Goal: Check status

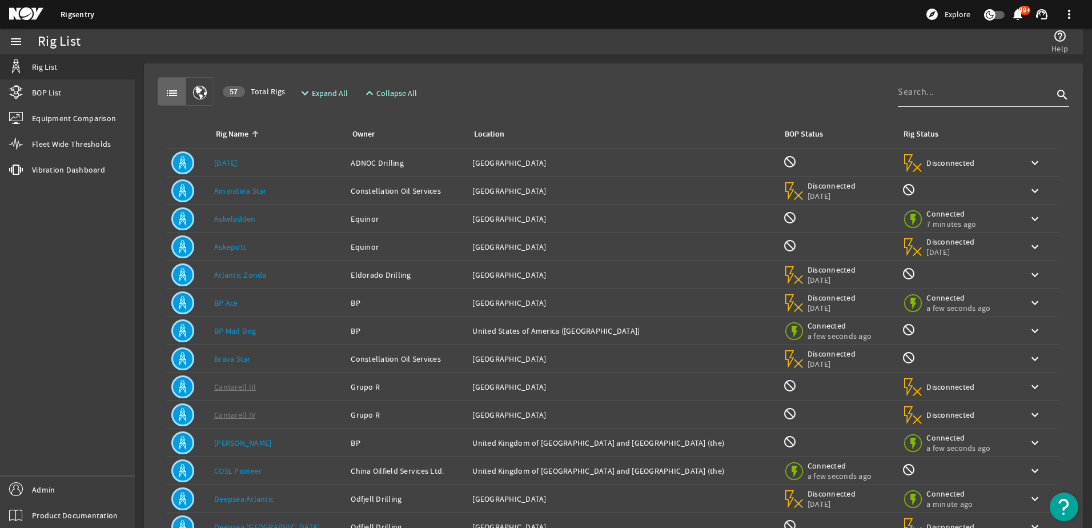
click at [923, 93] on input at bounding box center [975, 92] width 155 height 14
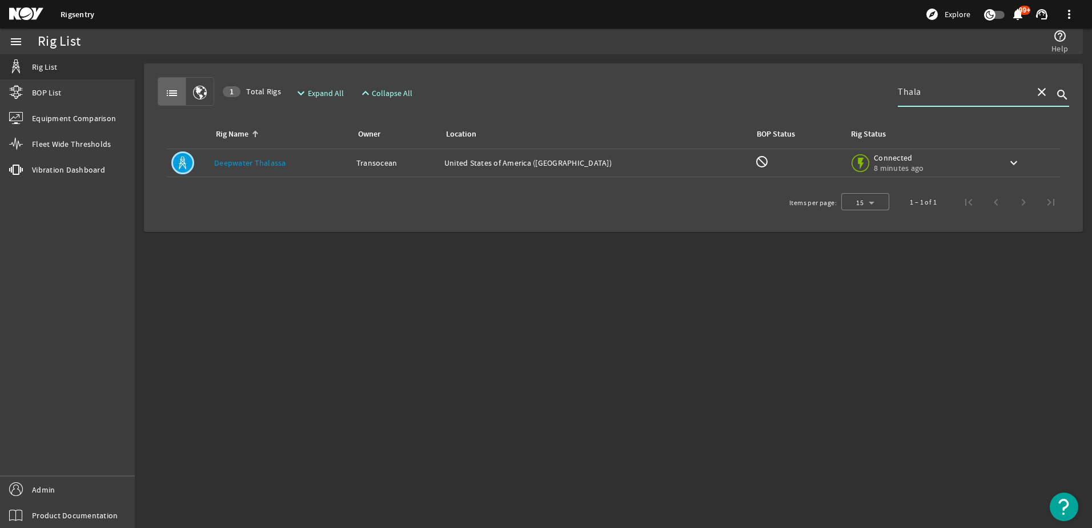
type input "Thala"
click at [346, 161] on div "Rig Name: [PERSON_NAME]" at bounding box center [280, 162] width 133 height 11
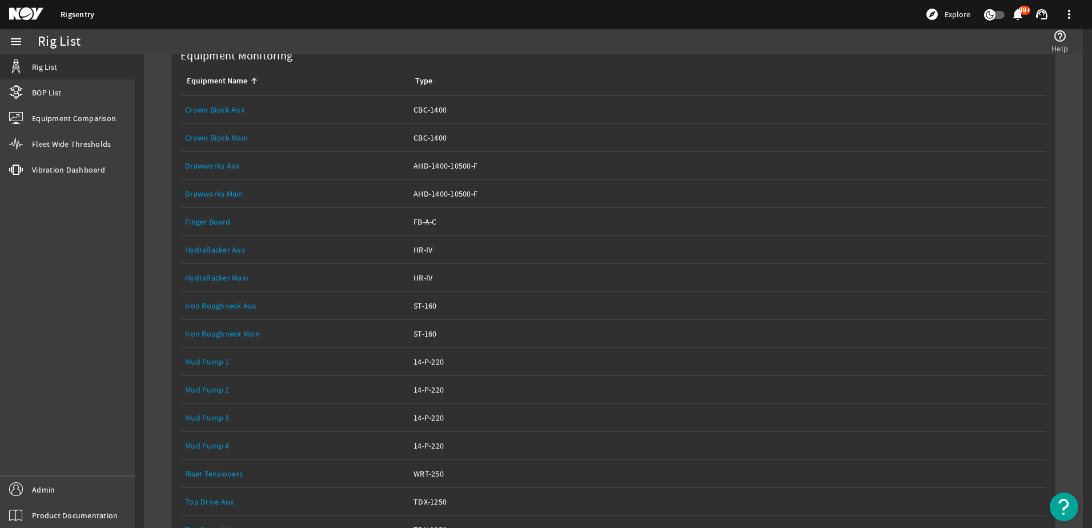
scroll to position [291, 0]
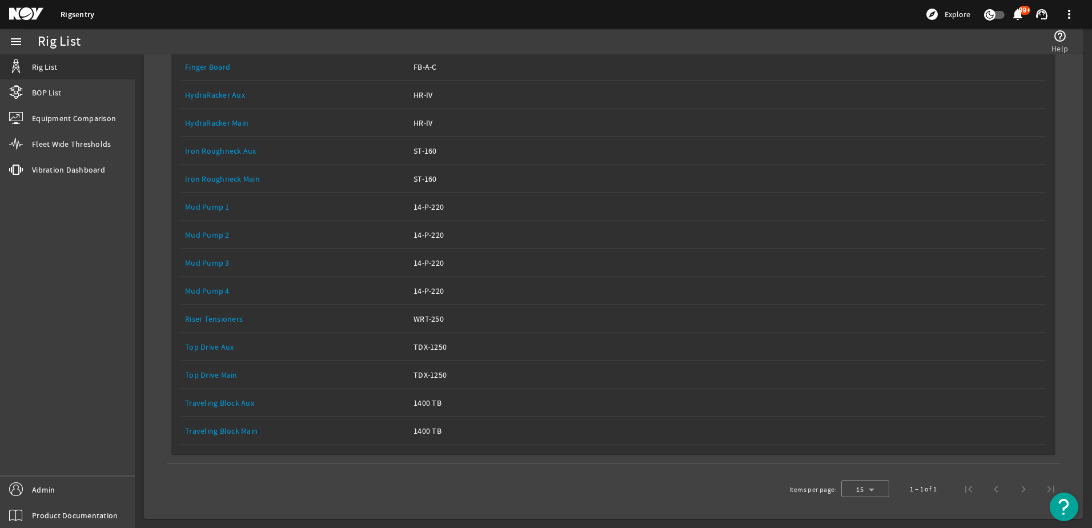
click at [248, 378] on div "Equipment Name: Top Drive Main" at bounding box center [294, 374] width 219 height 11
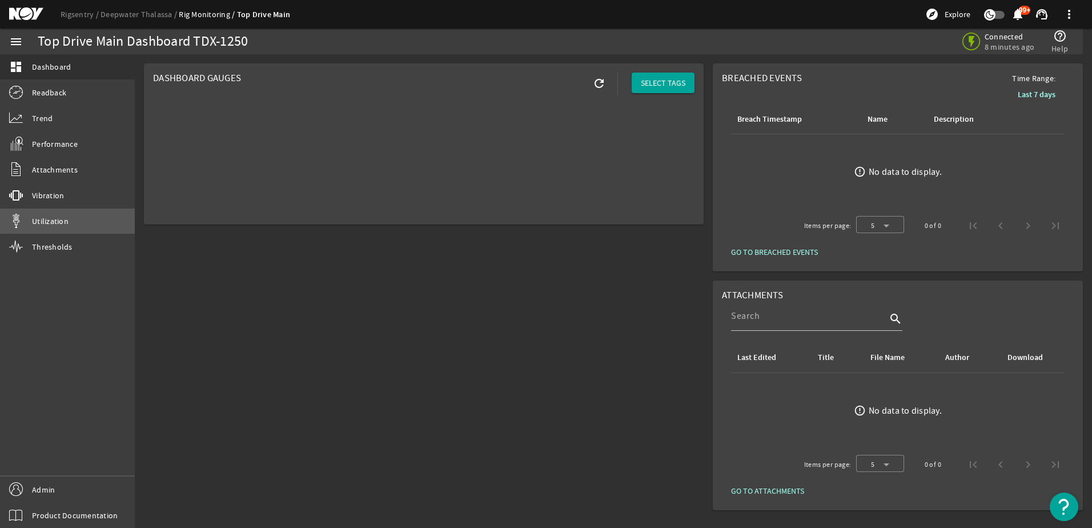
click at [59, 222] on span "Utilization" at bounding box center [50, 220] width 37 height 11
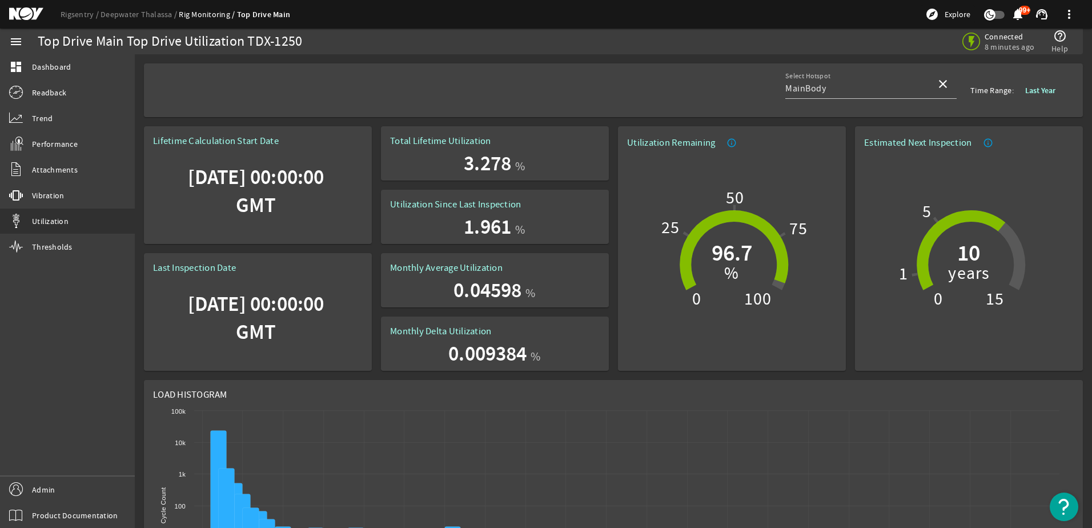
drag, startPoint x: 137, startPoint y: 223, endPoint x: 139, endPoint y: 191, distance: 32.1
click at [78, 17] on link "Rigsentry" at bounding box center [81, 14] width 40 height 10
